Goal: Task Accomplishment & Management: Use online tool/utility

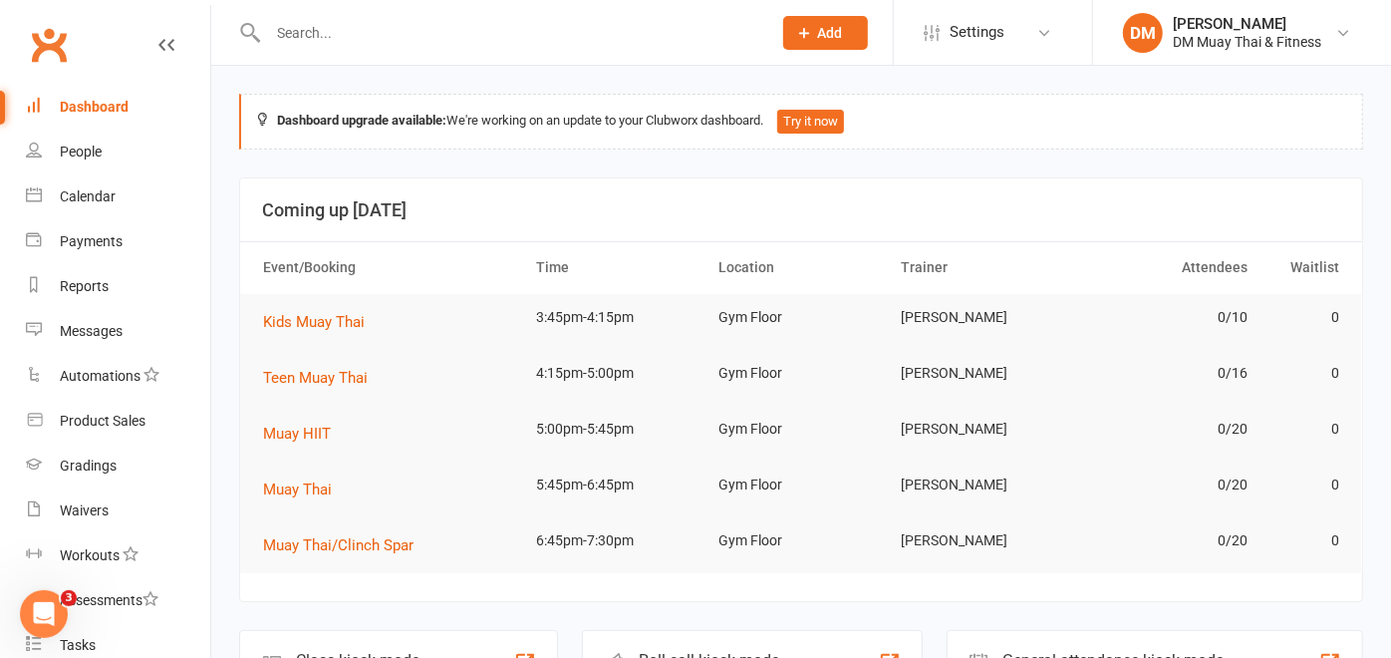
click at [396, 34] on input "text" at bounding box center [509, 33] width 495 height 28
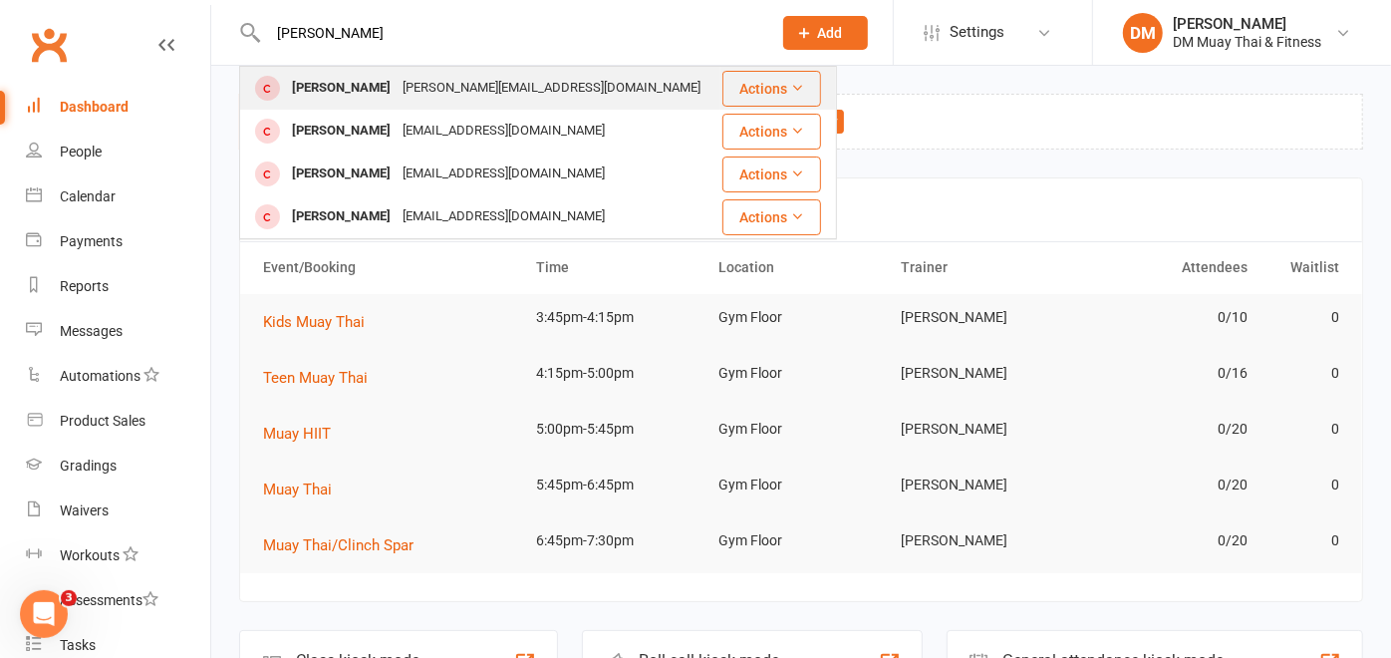
type input "[PERSON_NAME]"
click at [359, 91] on div "[PERSON_NAME]" at bounding box center [341, 88] width 111 height 29
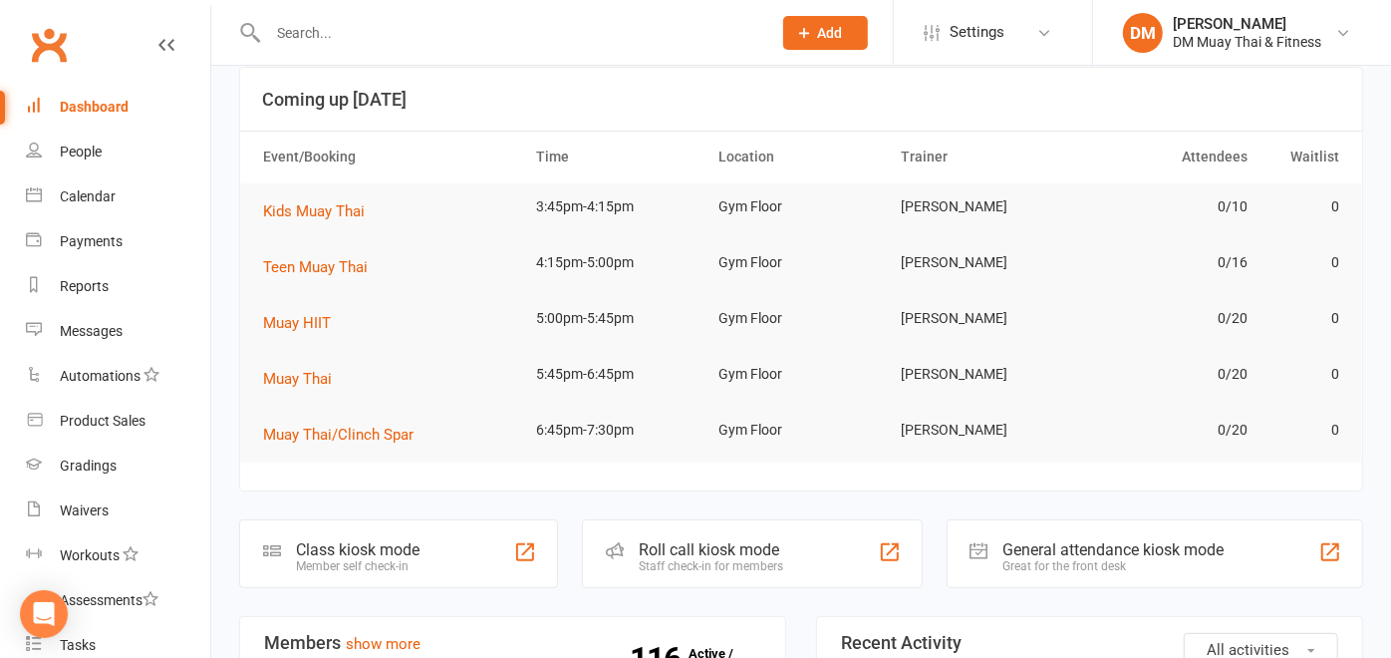
scroll to position [332, 0]
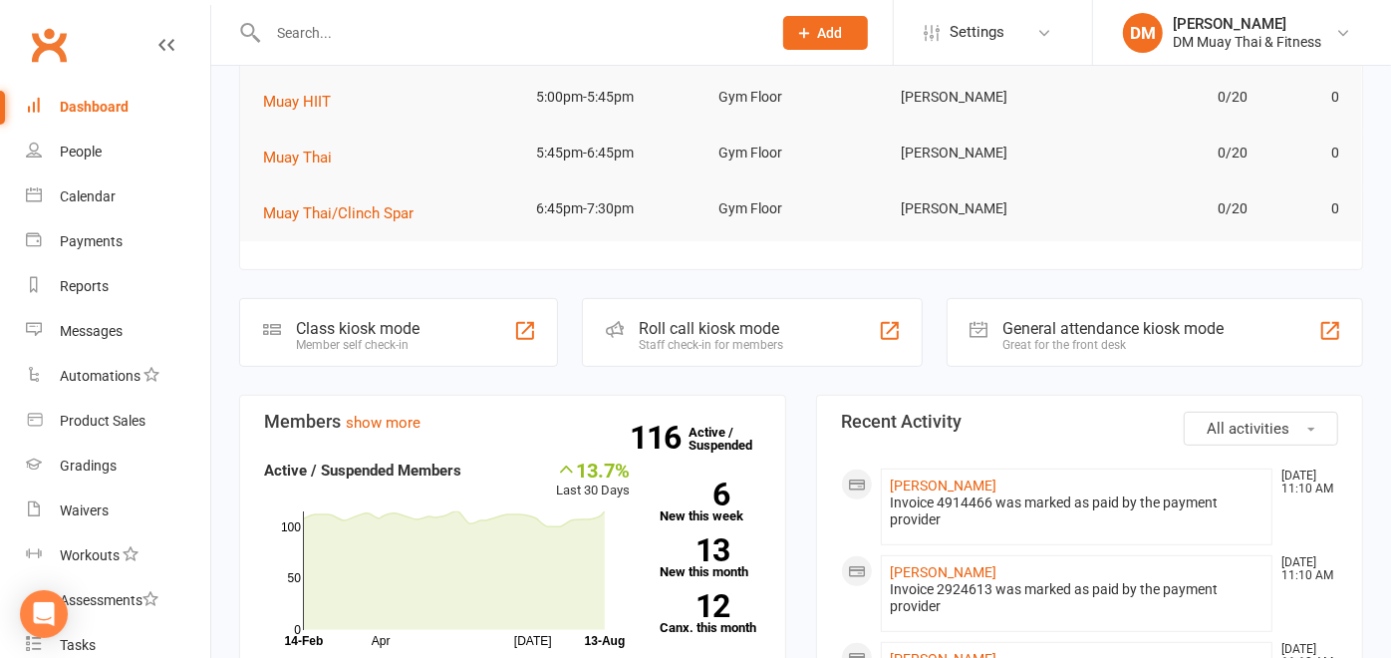
click at [763, 341] on div "Staff check-in for members" at bounding box center [711, 345] width 145 height 14
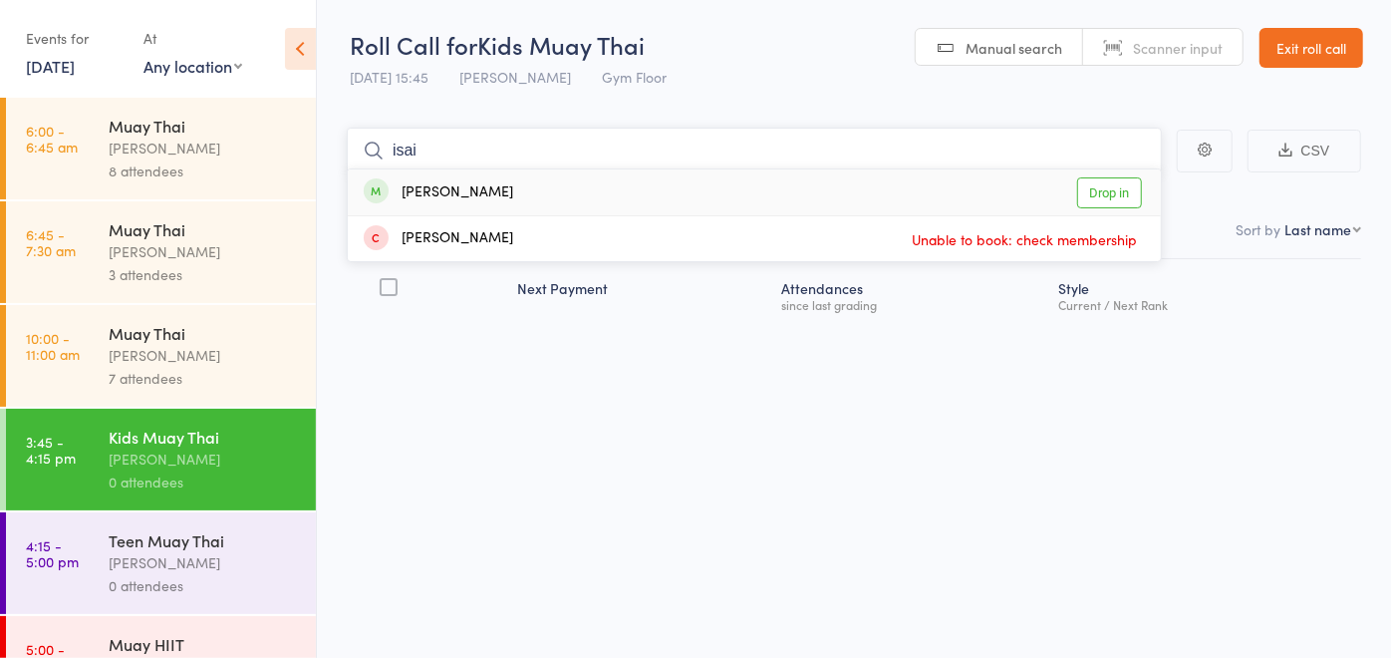
type input "isai"
click at [470, 204] on div "Isaiah Byrnes Drop in" at bounding box center [754, 192] width 813 height 46
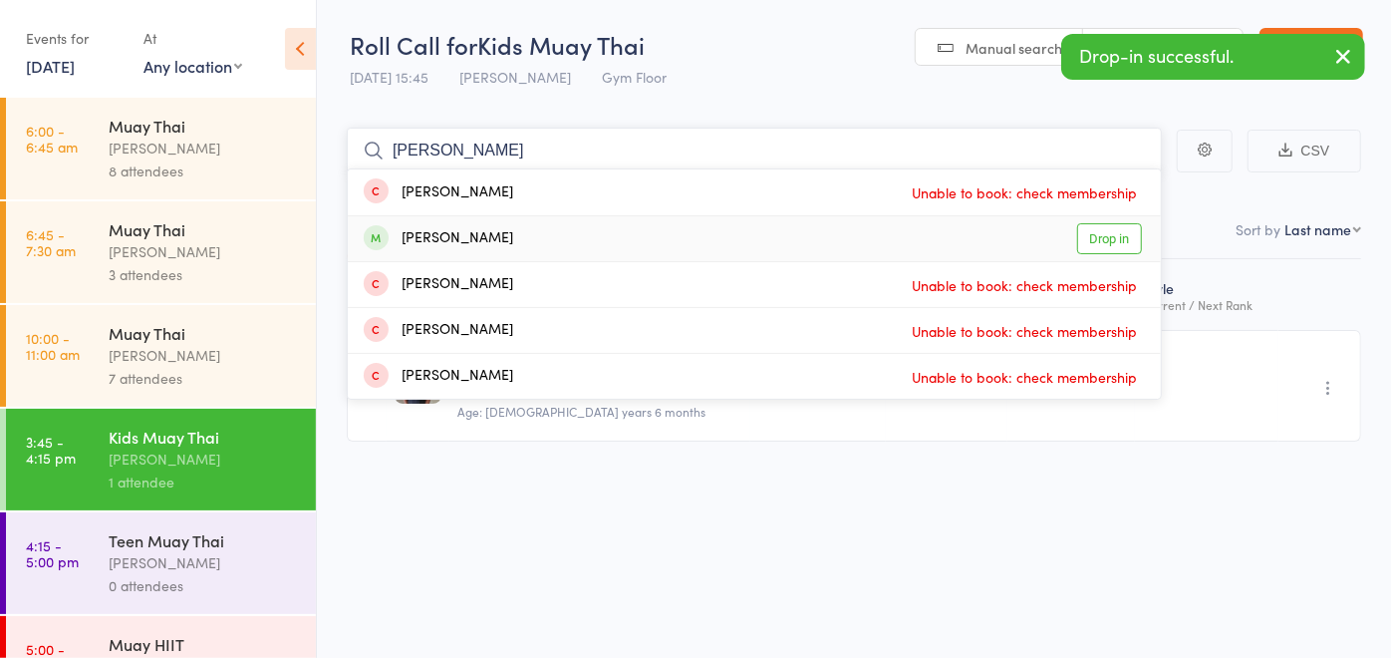
type input "tom"
click at [480, 228] on div "Tom Prestwidge" at bounding box center [439, 238] width 150 height 23
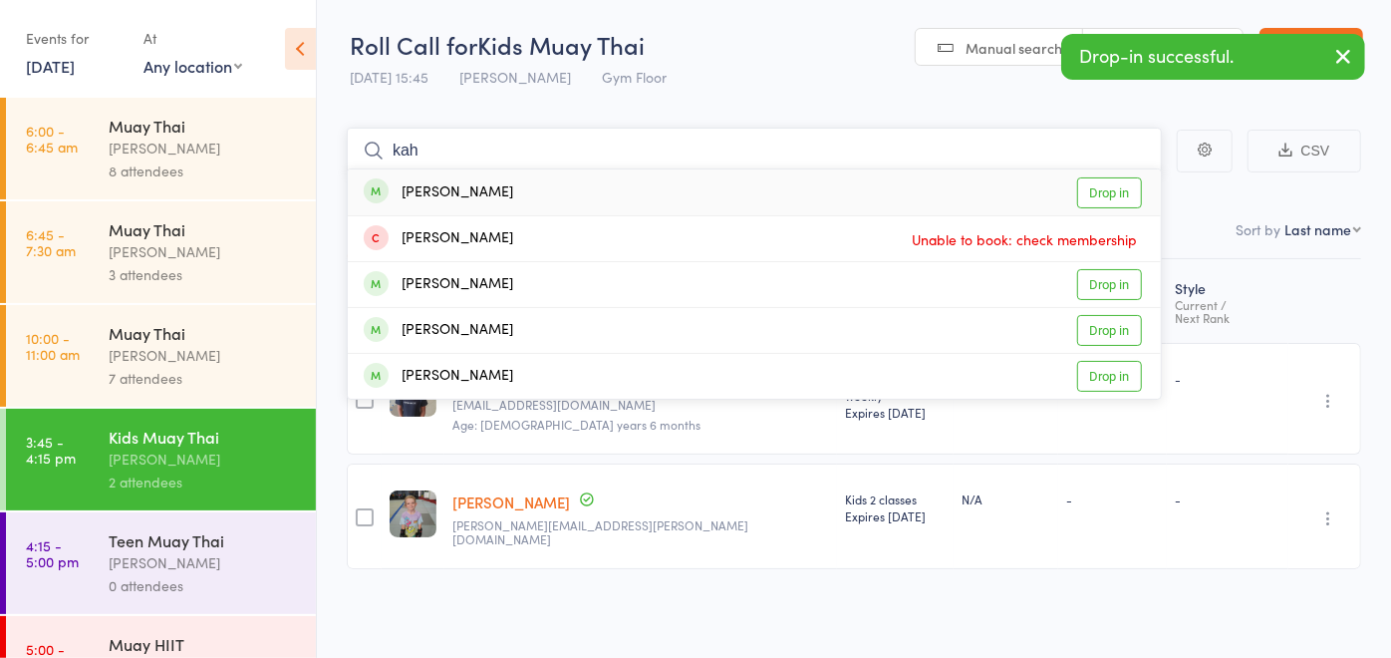
type input "kah"
click at [491, 195] on div "Kahlela Cox Drop in" at bounding box center [754, 192] width 813 height 46
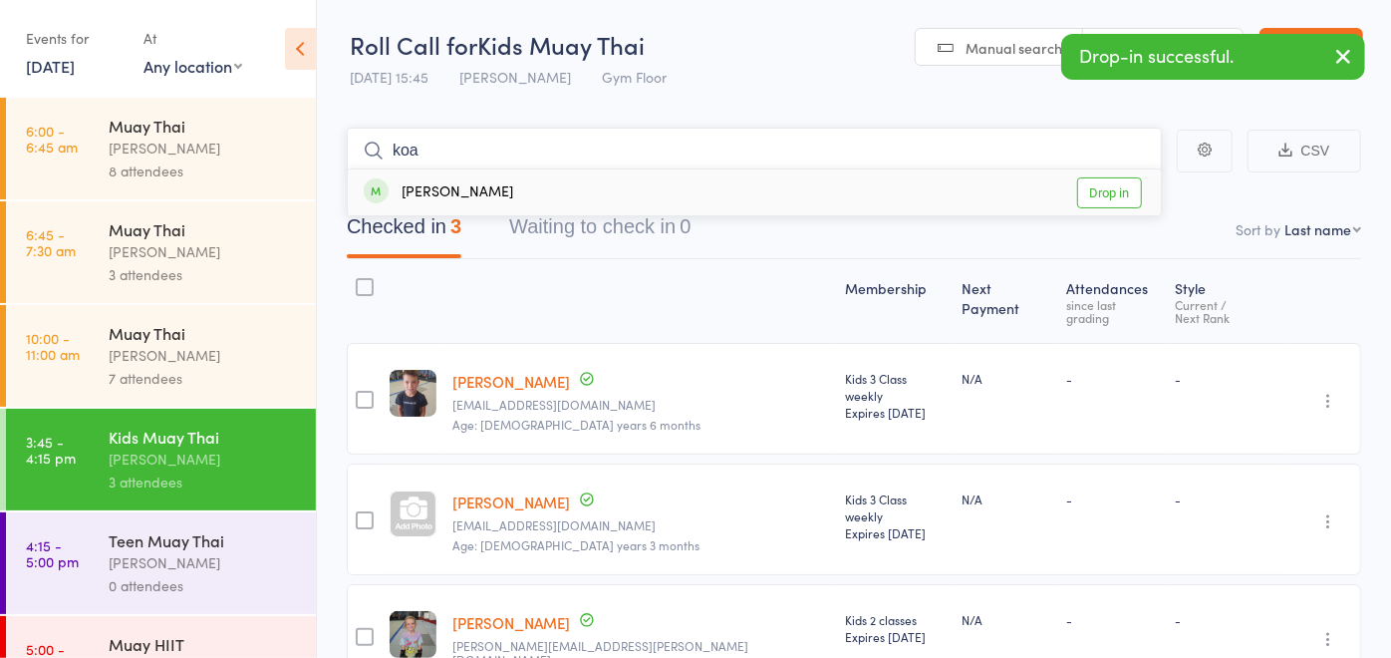
type input "koa"
click at [480, 182] on div "Koa Cox Drop in" at bounding box center [754, 192] width 813 height 46
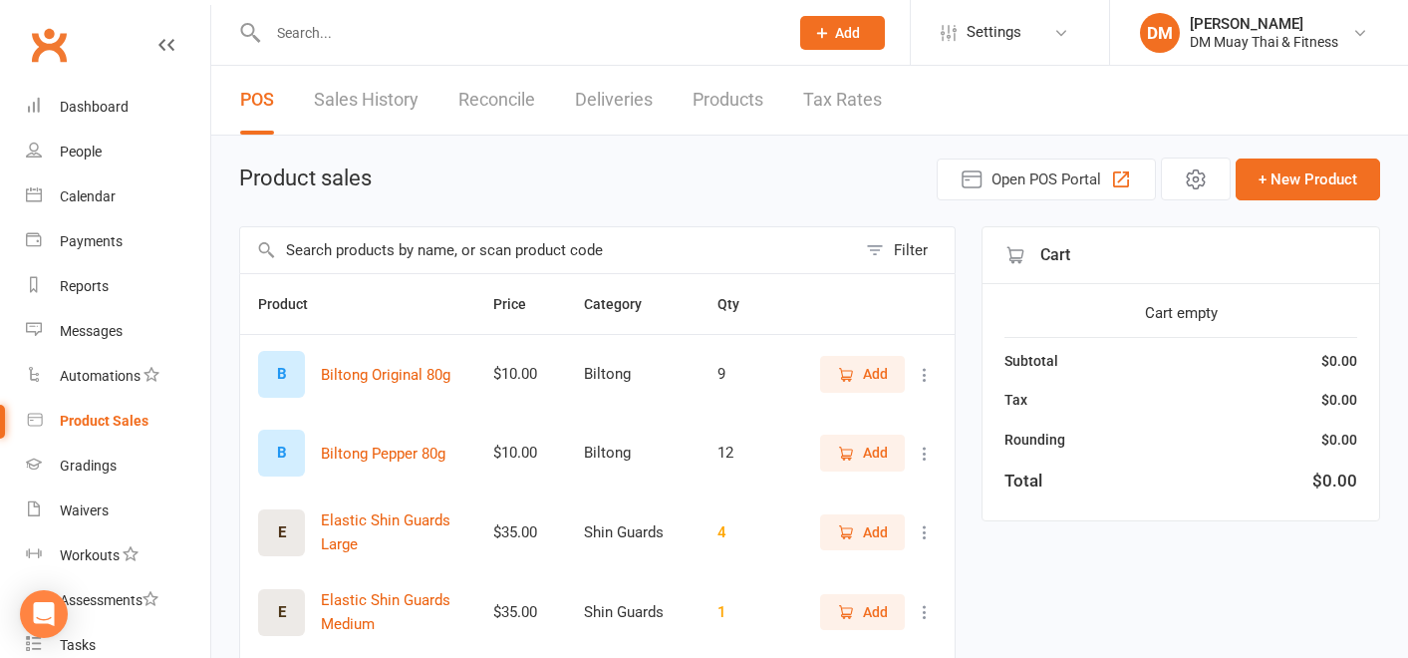
select select "100"
